Goal: Transaction & Acquisition: Book appointment/travel/reservation

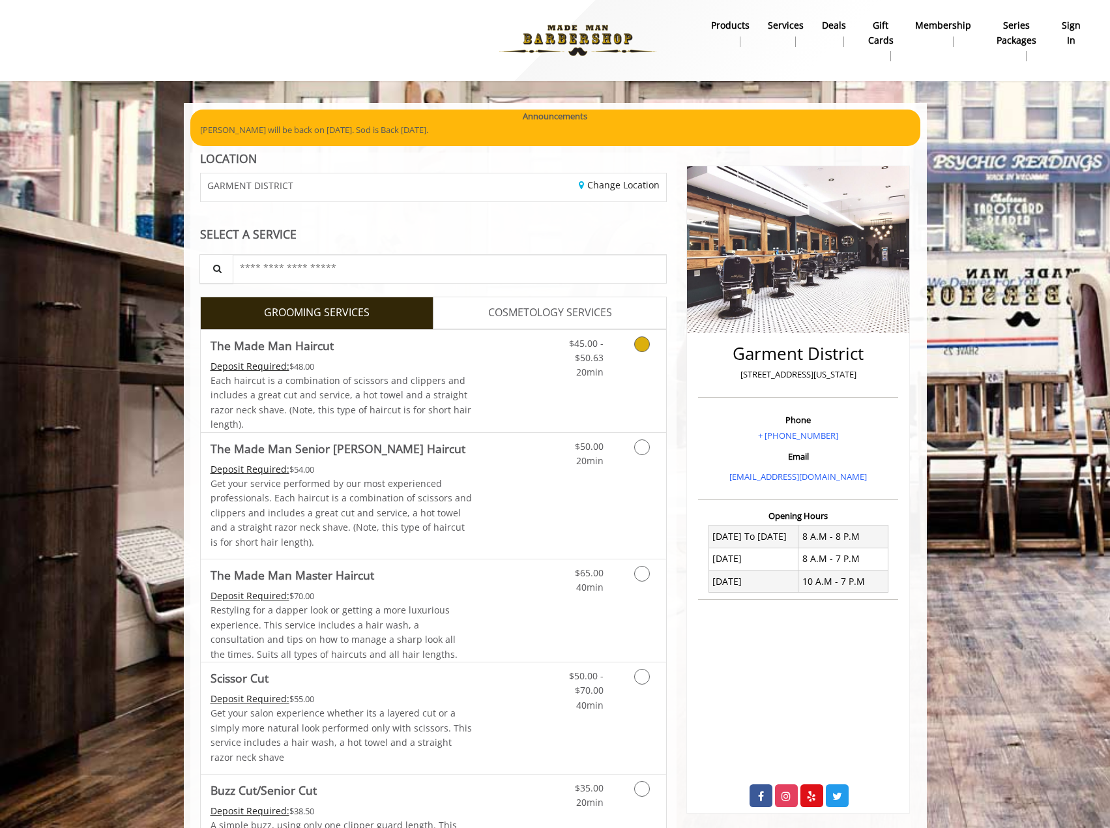
click at [630, 351] on link "Grooming services" at bounding box center [639, 355] width 33 height 50
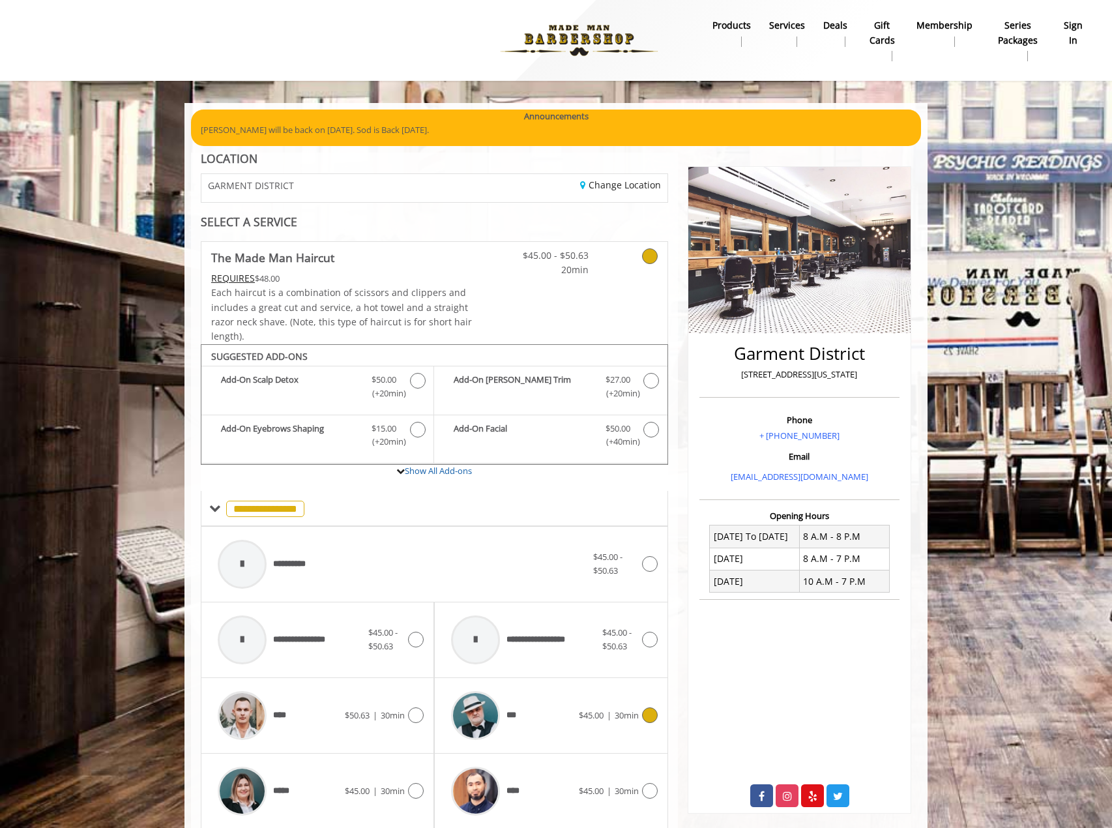
click at [635, 712] on span "30min" at bounding box center [627, 715] width 24 height 12
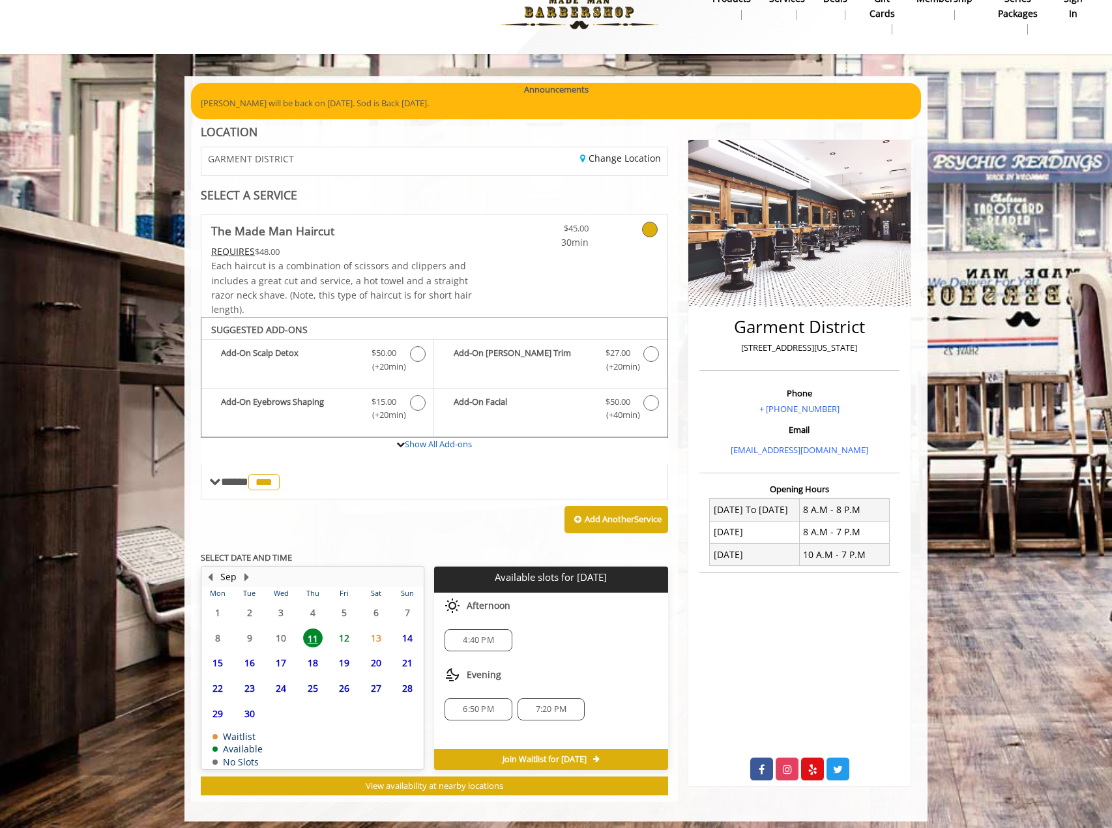
scroll to position [33, 0]
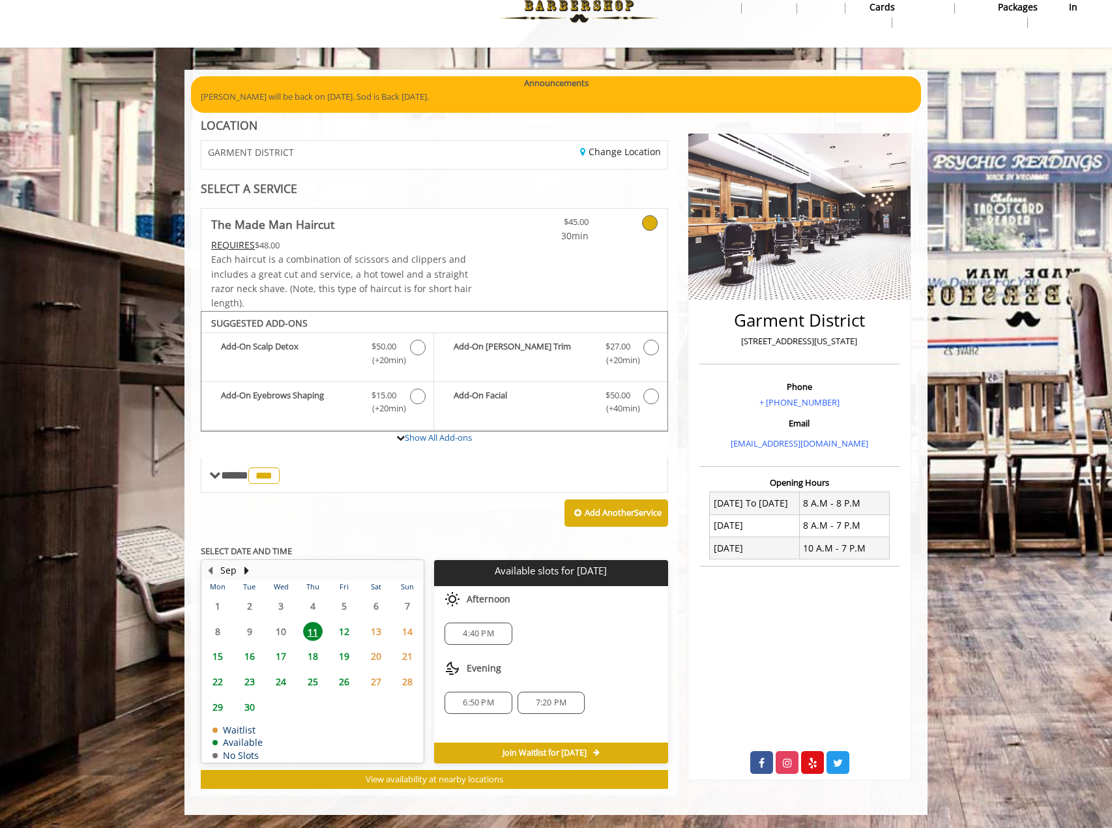
click at [481, 703] on span "6:50 PM" at bounding box center [478, 703] width 31 height 10
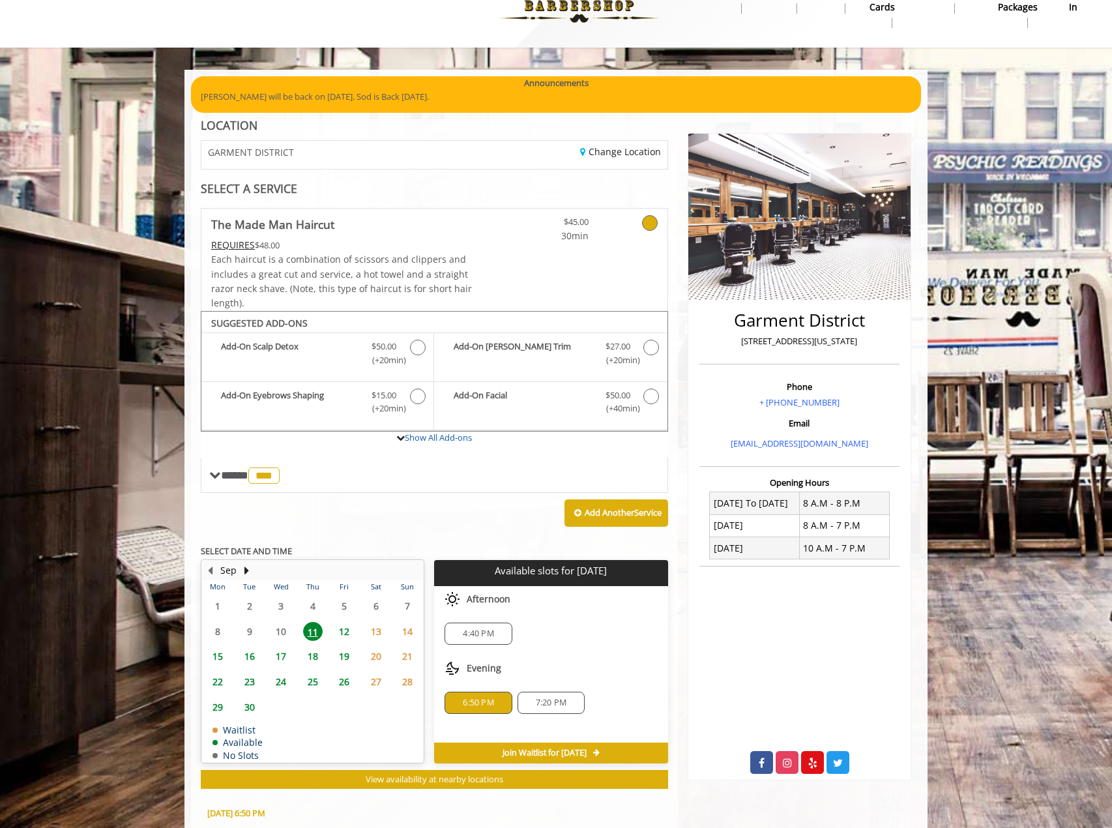
scroll to position [269, 0]
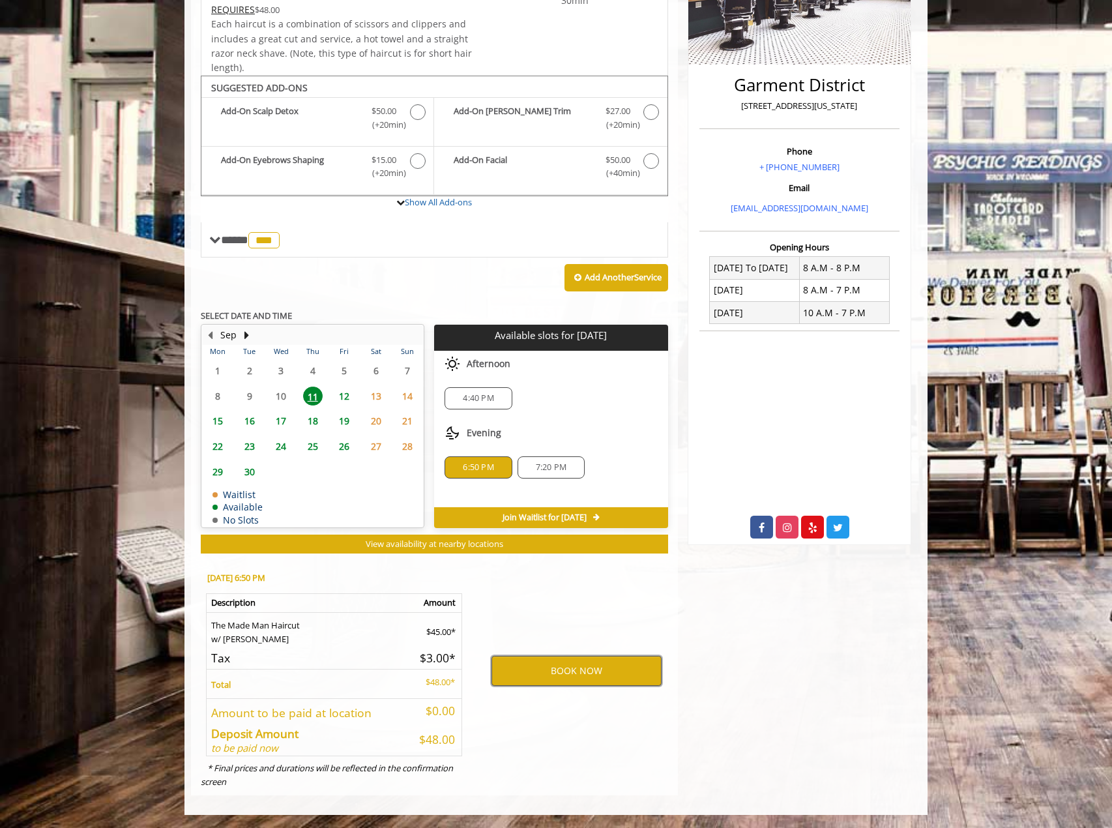
click at [552, 674] on button "BOOK NOW" at bounding box center [577, 671] width 170 height 30
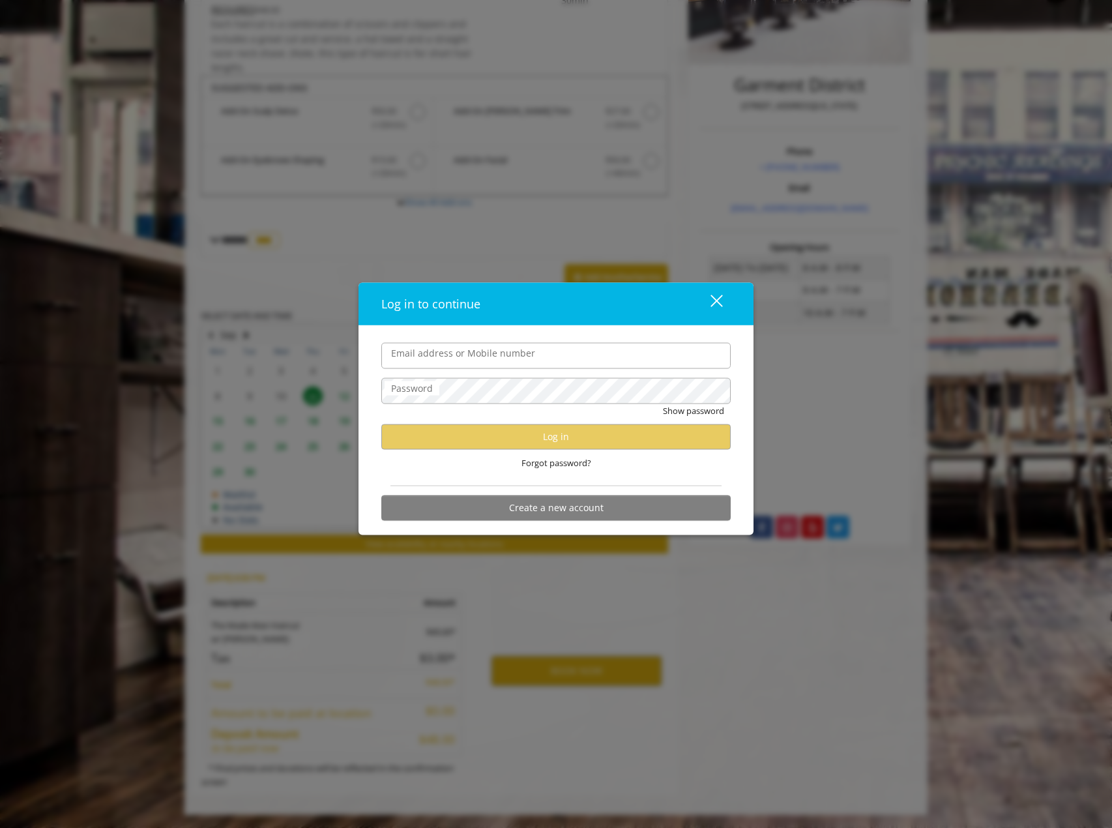
type input "**********"
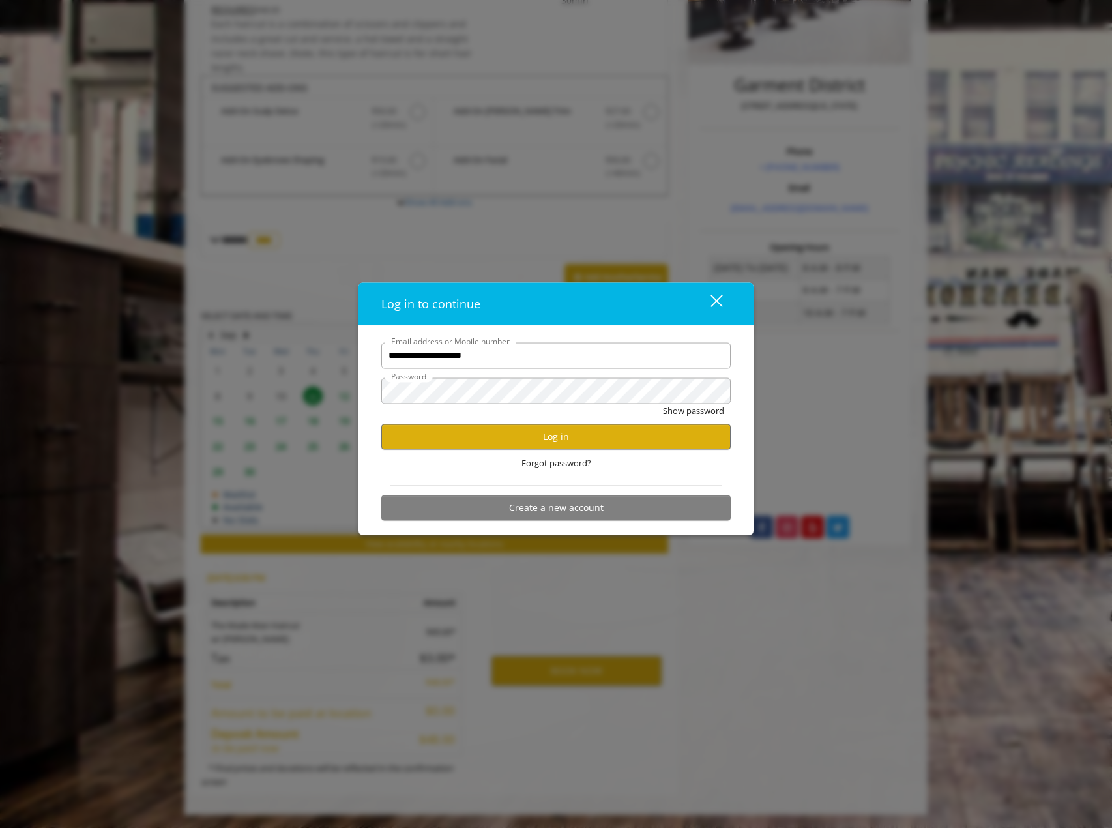
scroll to position [0, 0]
click at [555, 431] on button "Log in" at bounding box center [555, 436] width 349 height 25
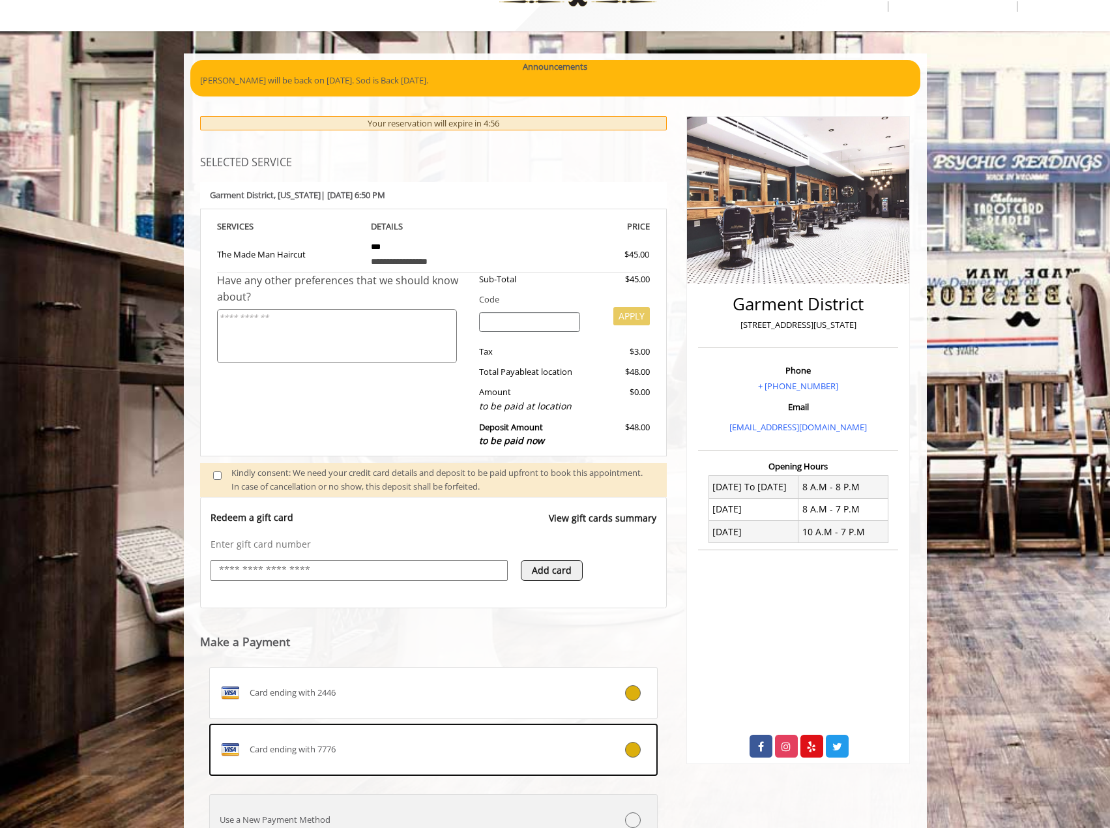
scroll to position [163, 0]
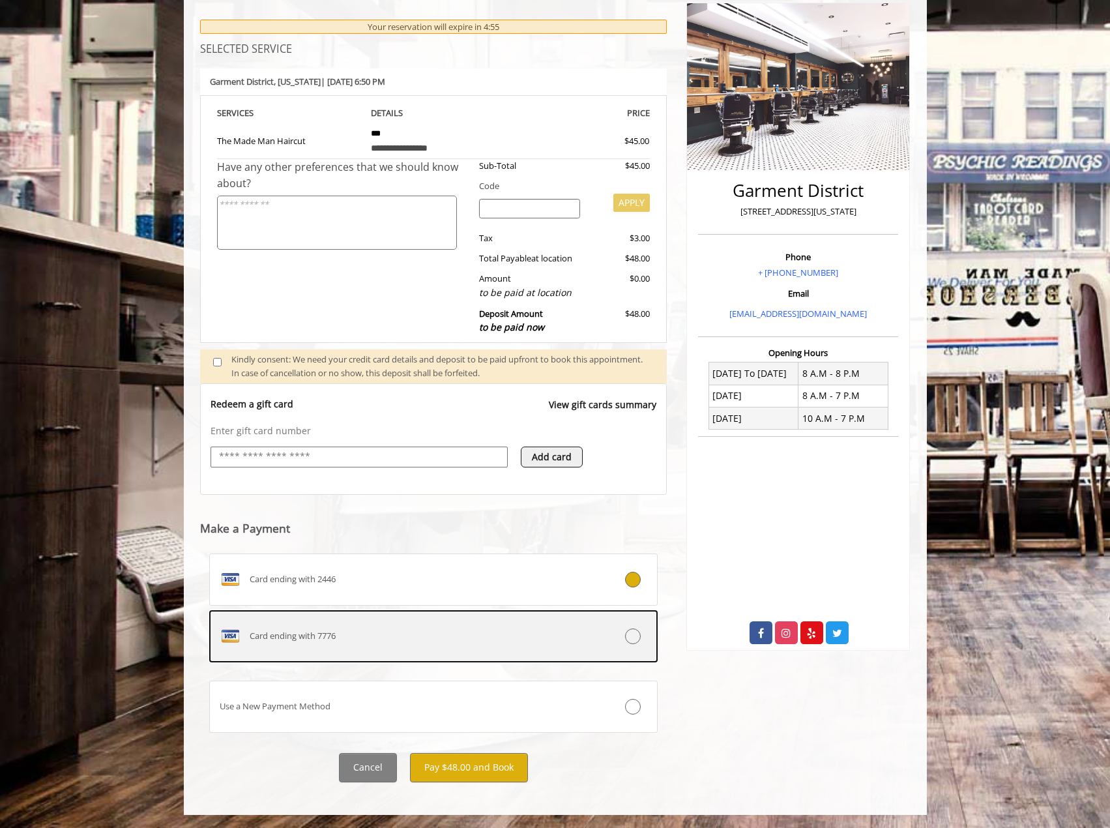
click at [630, 632] on icon at bounding box center [633, 636] width 16 height 16
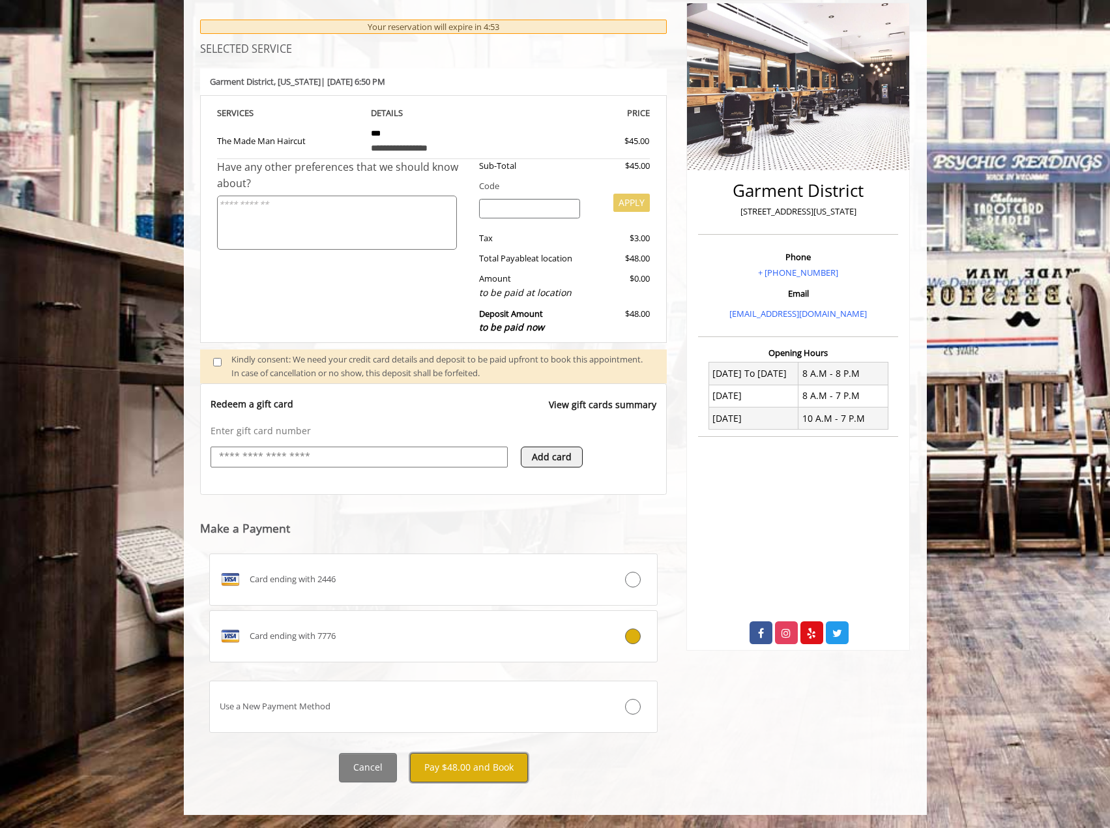
click at [469, 767] on button "Pay $48.00 and Book" at bounding box center [469, 767] width 118 height 29
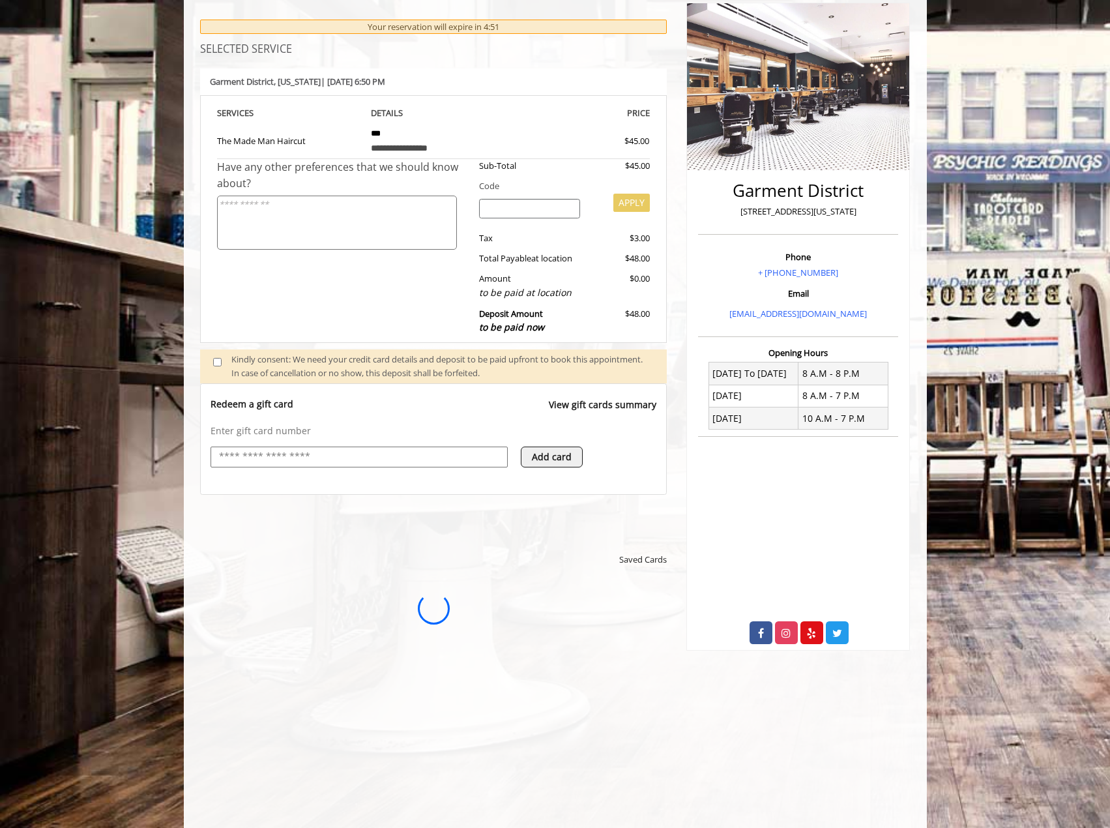
scroll to position [0, 0]
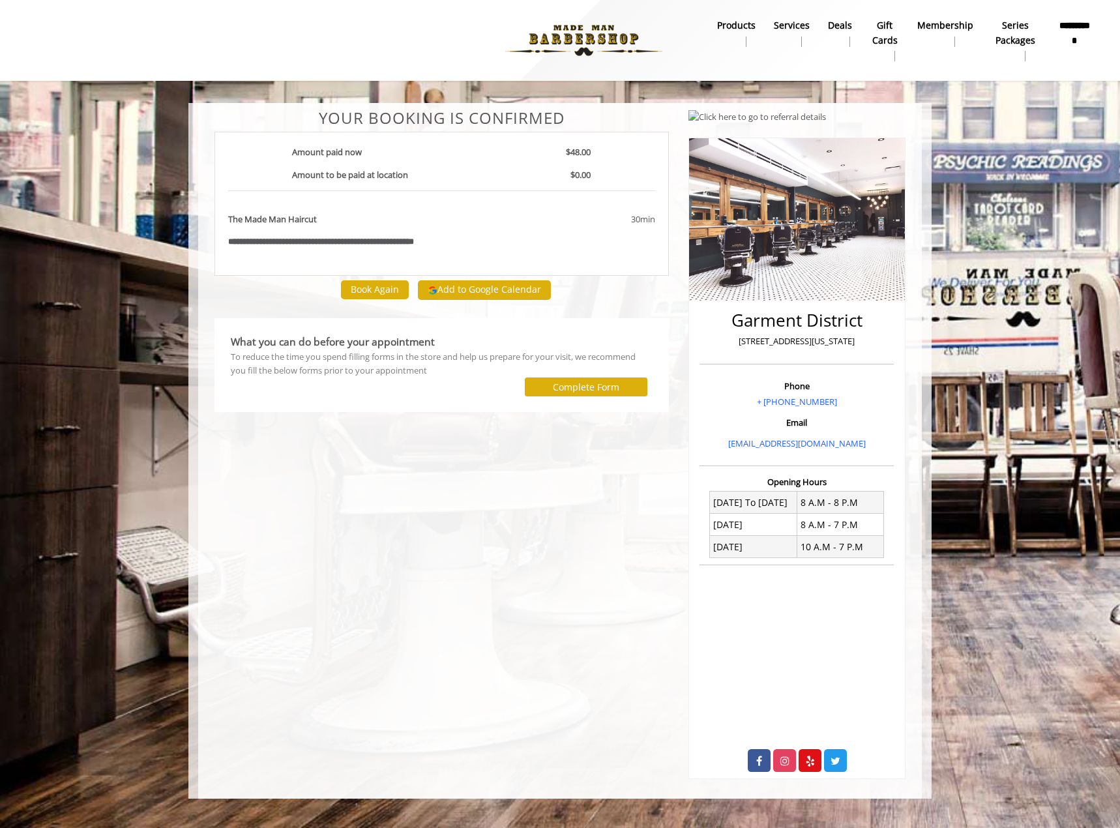
drag, startPoint x: 645, startPoint y: 502, endPoint x: 645, endPoint y: 458, distance: 44.3
click at [646, 501] on div "**********" at bounding box center [442, 444] width 474 height 669
